Goal: Manage account settings

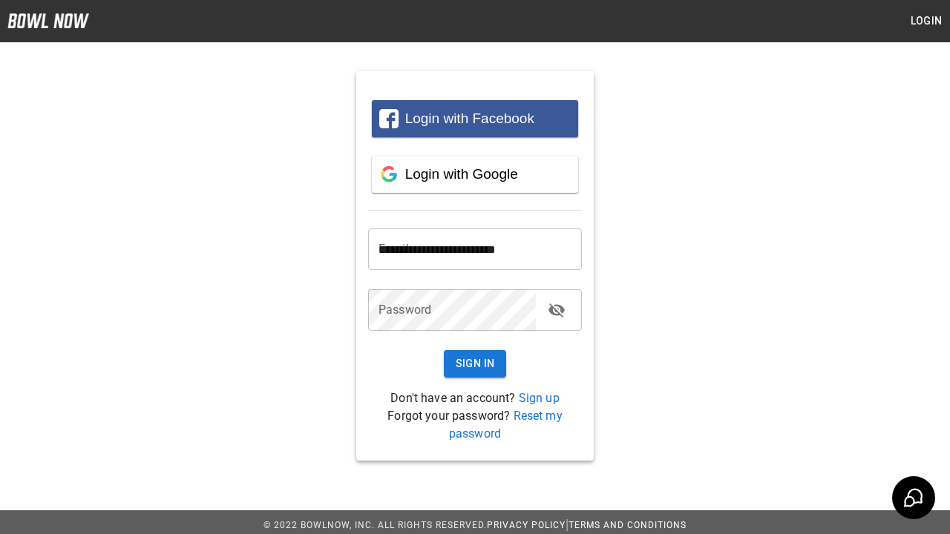
type input "**********"
click at [475, 364] on button "Sign In" at bounding box center [475, 363] width 63 height 27
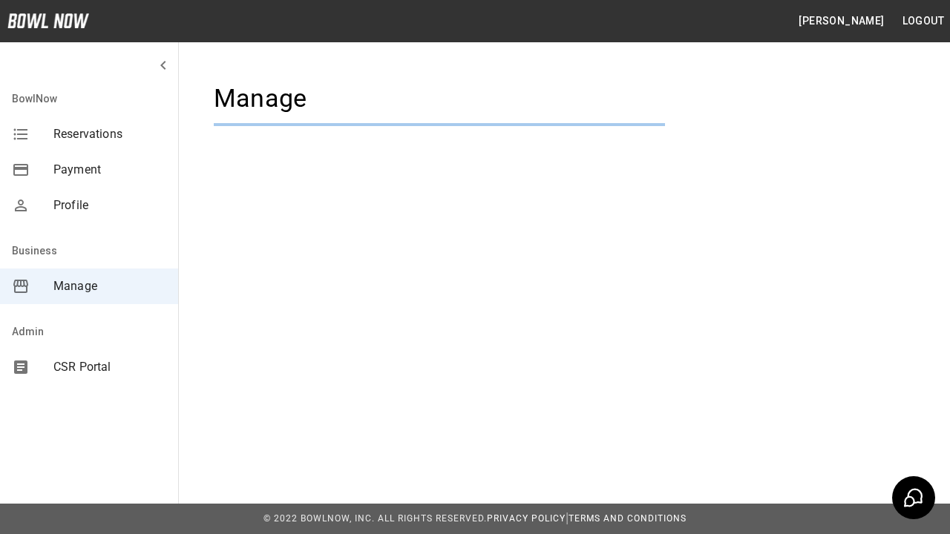
click at [89, 286] on span "Manage" at bounding box center [109, 286] width 113 height 18
